Goal: Transaction & Acquisition: Subscribe to service/newsletter

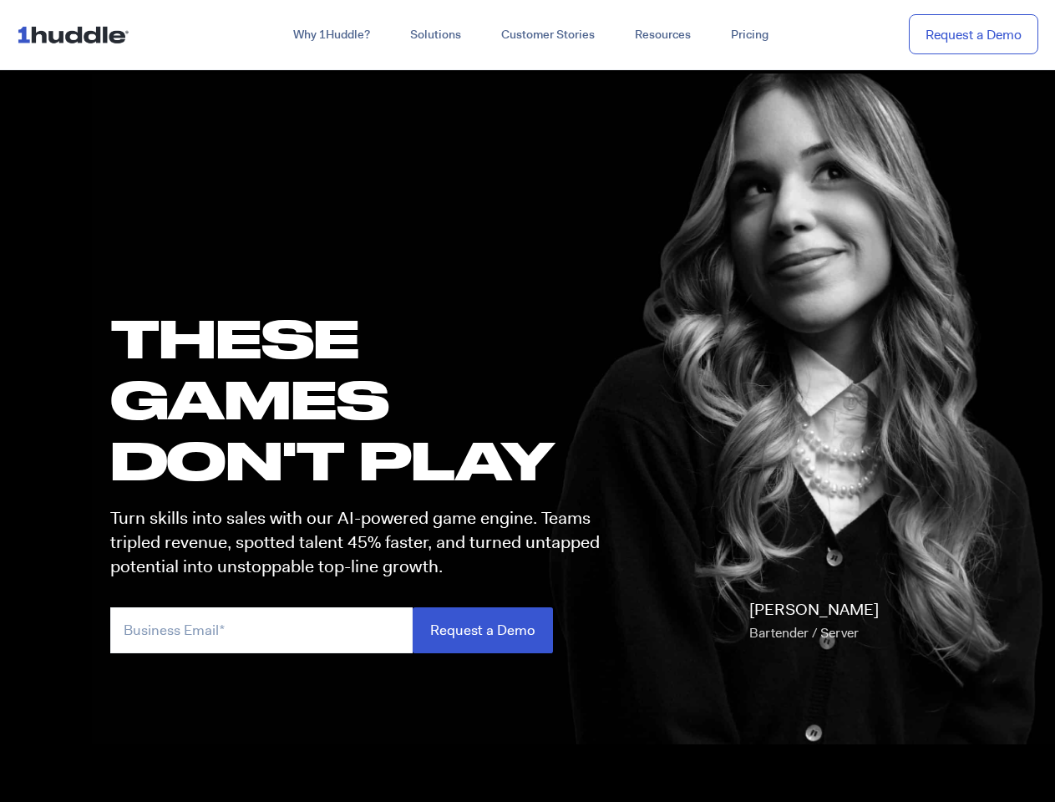
click at [527, 401] on h1 "these GAMES DON'T PLAY" at bounding box center [362, 399] width 505 height 184
click at [330, 35] on link "Why 1Huddle?" at bounding box center [331, 35] width 117 height 30
click at [434, 35] on link "Solutions" at bounding box center [435, 35] width 91 height 30
click at [662, 35] on link "Resources" at bounding box center [663, 35] width 96 height 30
click at [363, 630] on input "email" at bounding box center [261, 630] width 302 height 46
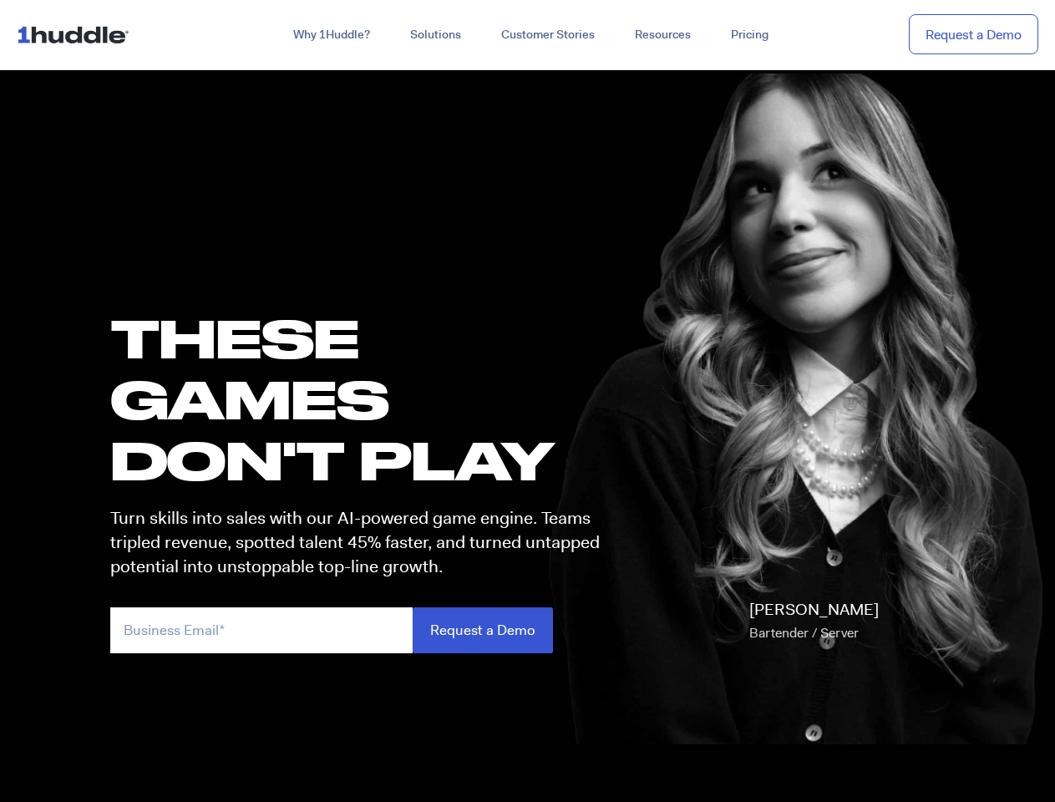
click at [482, 630] on input "Request a Demo" at bounding box center [483, 630] width 140 height 46
